Goal: Transaction & Acquisition: Purchase product/service

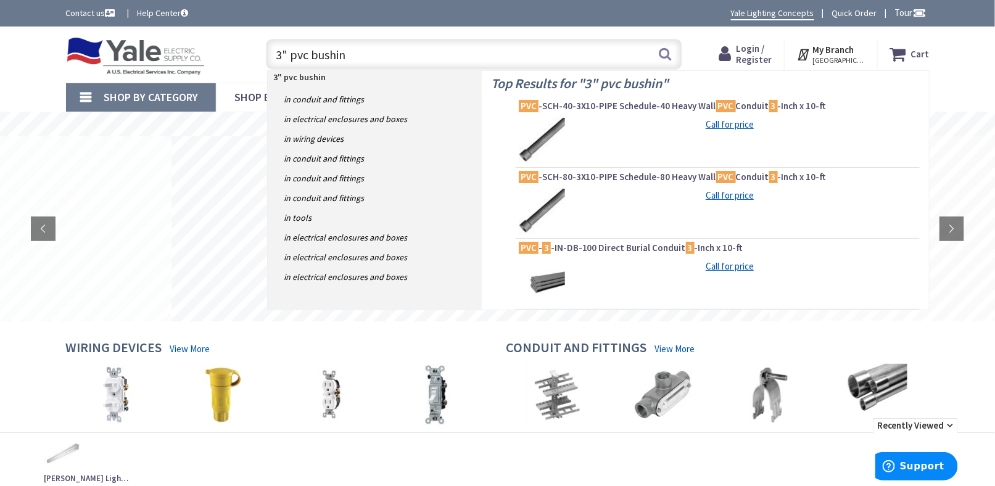
type input "3" pvc bushing"
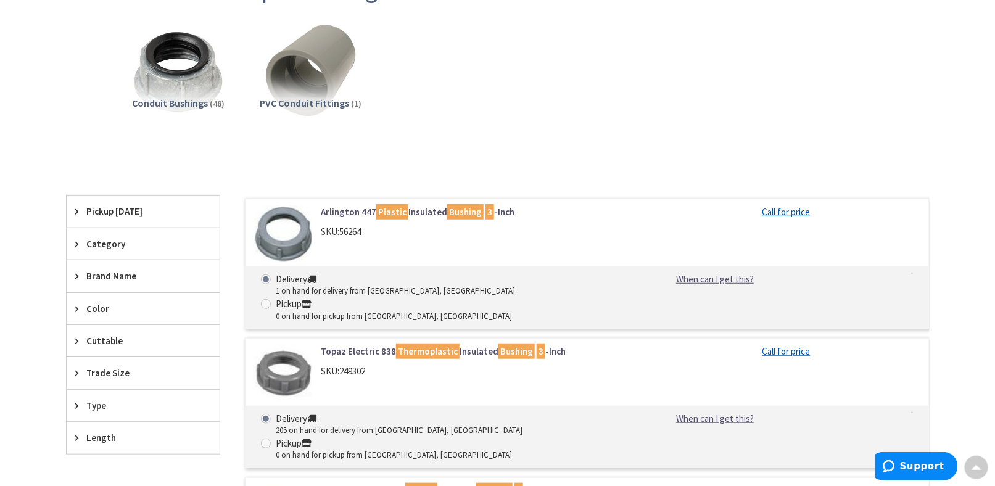
scroll to position [247, 0]
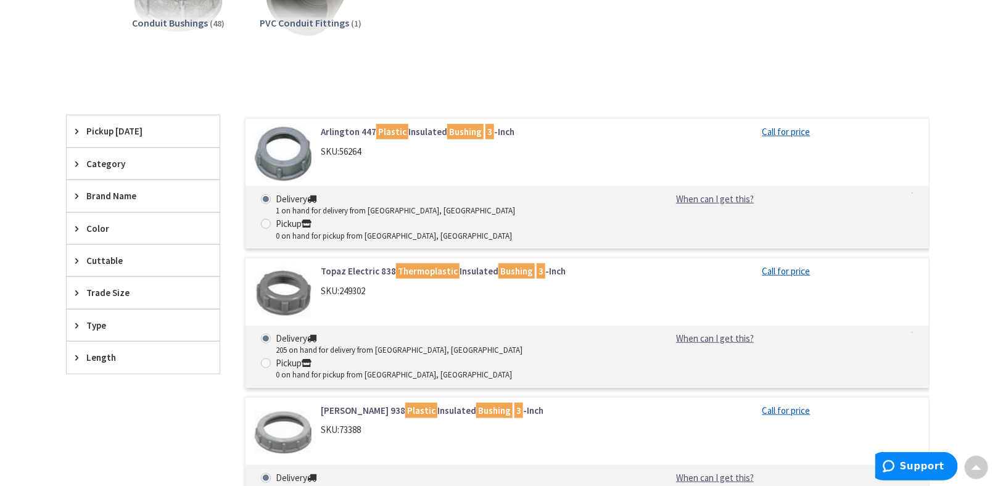
drag, startPoint x: 340, startPoint y: 382, endPoint x: 360, endPoint y: 382, distance: 19.1
click at [368, 423] on div "SKU: 73388" at bounding box center [478, 429] width 314 height 13
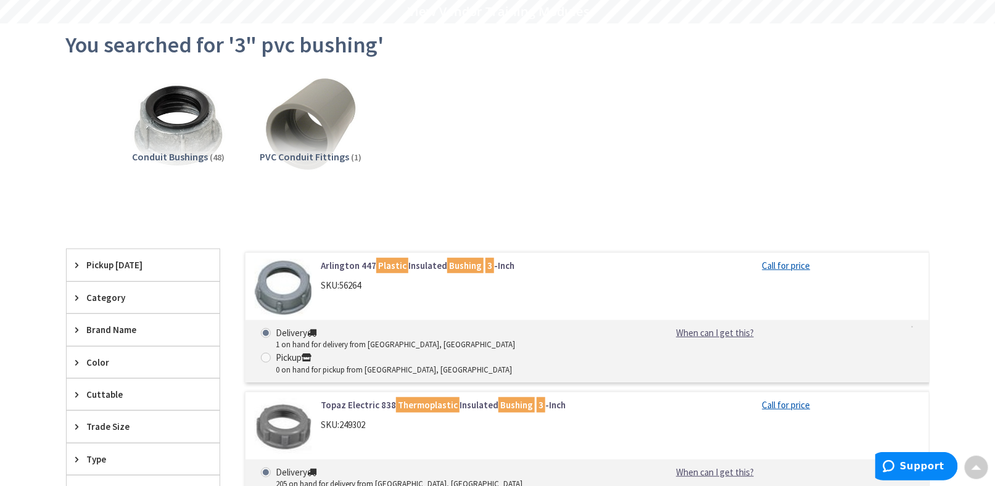
scroll to position [0, 0]
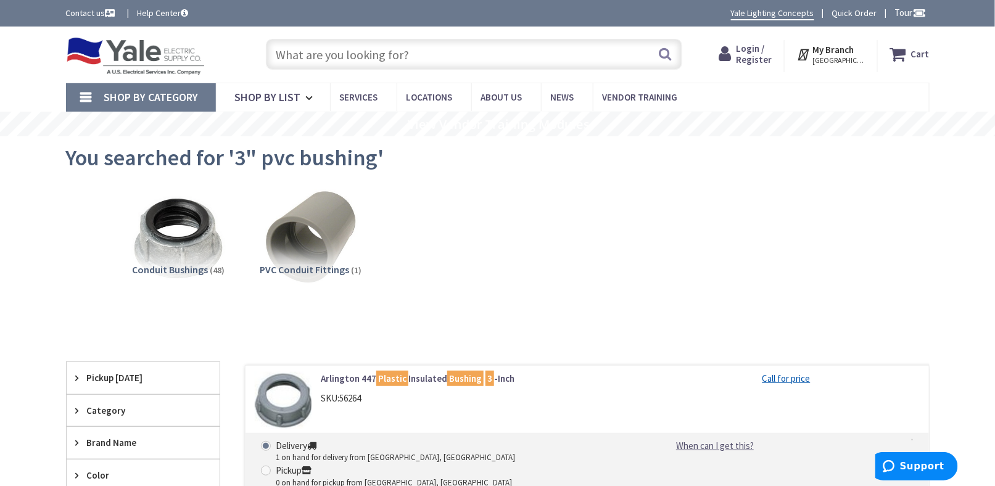
click at [140, 46] on img at bounding box center [135, 56] width 139 height 38
